Goal: Navigation & Orientation: Find specific page/section

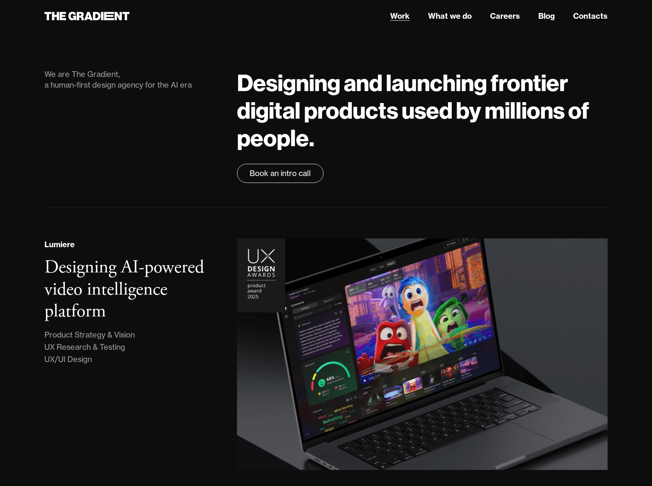
click at [404, 18] on link "Work" at bounding box center [400, 15] width 20 height 11
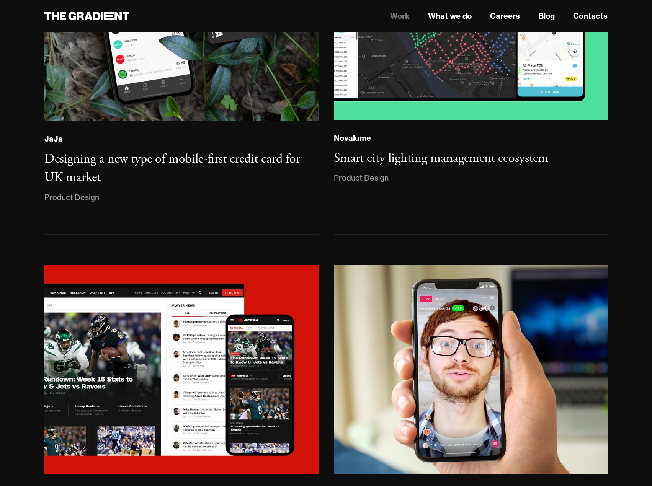
scroll to position [1460, 0]
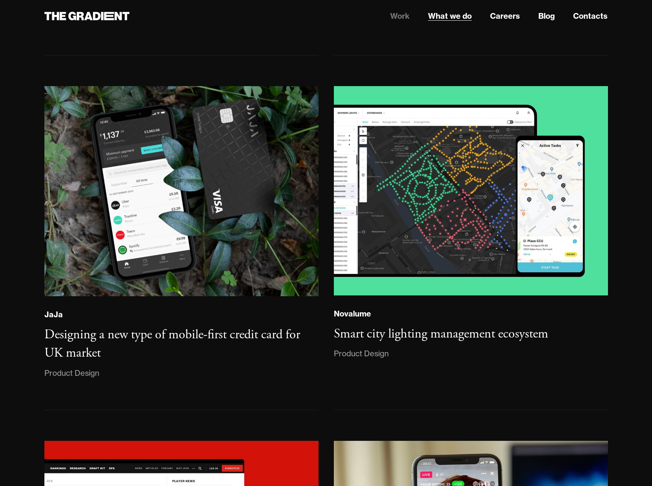
click at [451, 18] on link "What we do" at bounding box center [450, 15] width 44 height 11
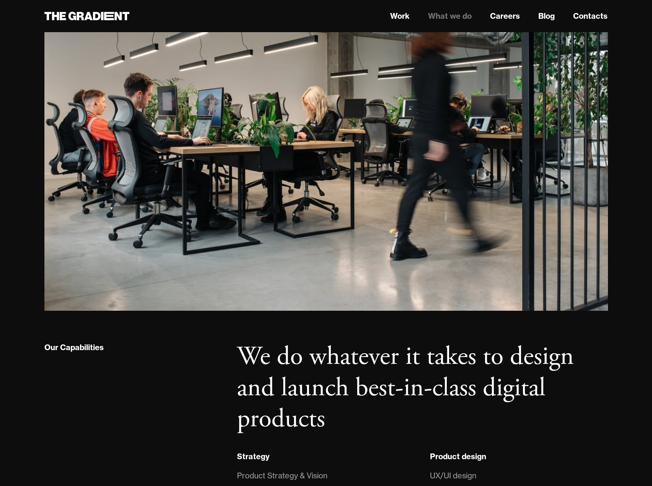
scroll to position [176, 0]
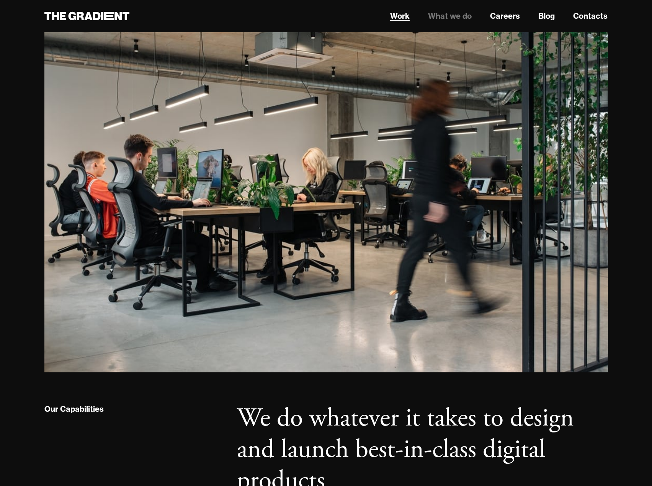
click at [395, 13] on link "Work" at bounding box center [400, 15] width 20 height 11
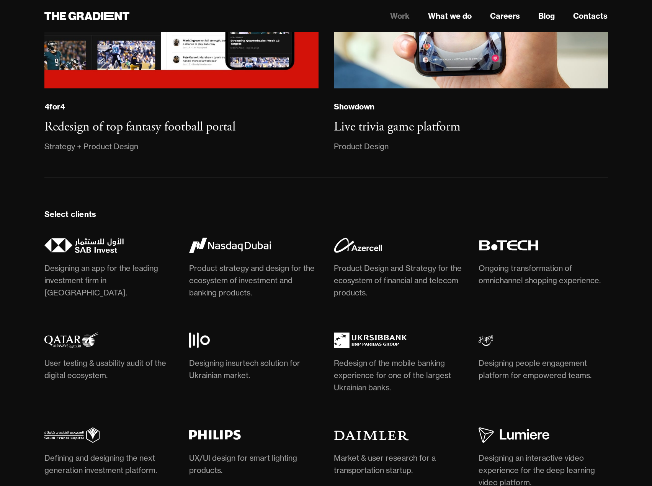
scroll to position [2030, 0]
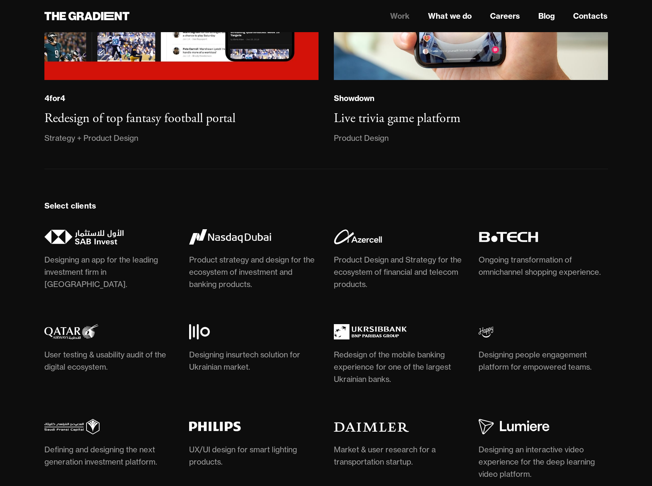
click at [504, 237] on img at bounding box center [521, 236] width 85 height 15
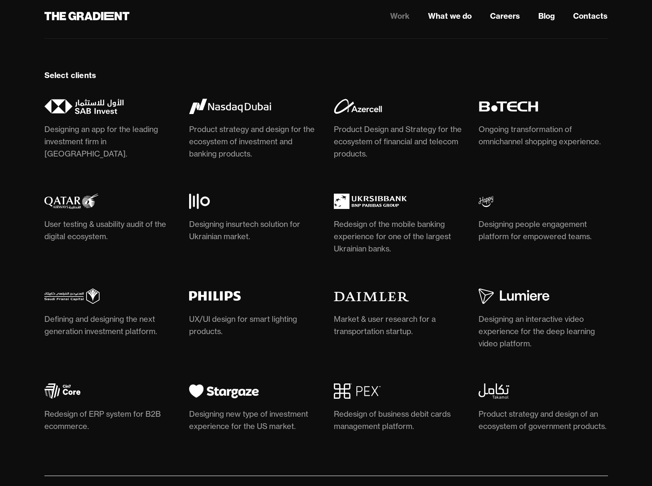
scroll to position [2187, 0]
